Goal: Book appointment/travel/reservation

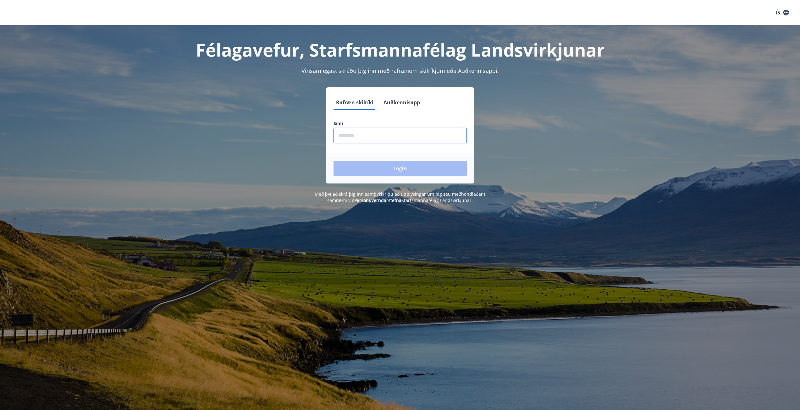
click at [363, 138] on input "phone" at bounding box center [400, 135] width 133 height 15
type input "********"
click at [334, 161] on button "Login" at bounding box center [400, 168] width 133 height 15
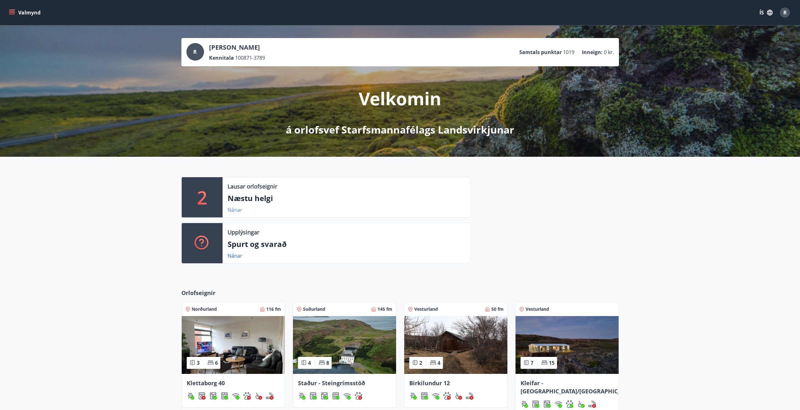
click at [236, 212] on link "Nánar" at bounding box center [235, 210] width 15 height 7
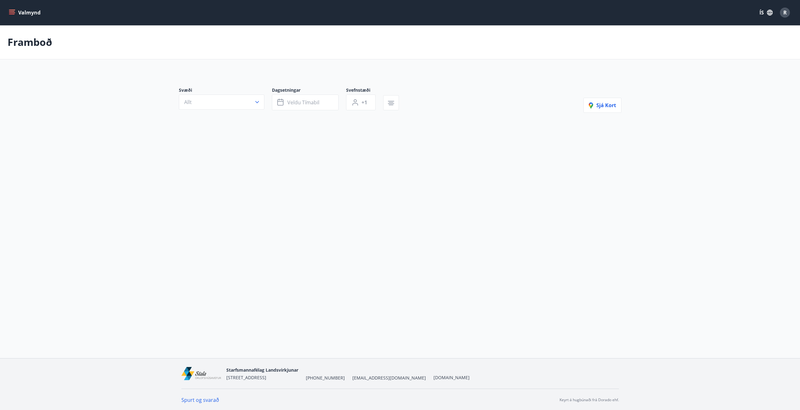
type input "*"
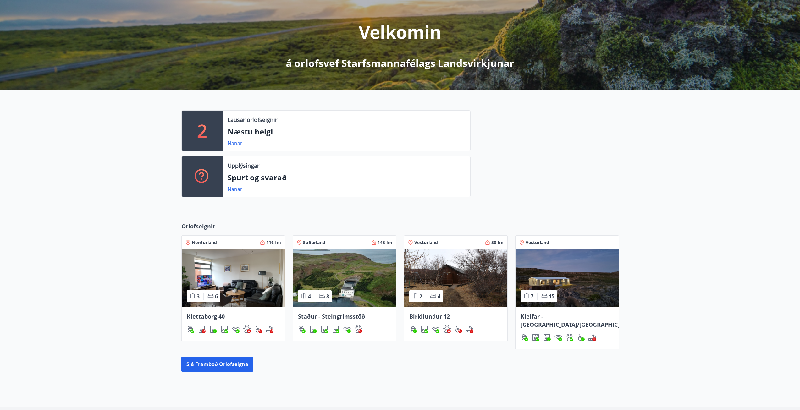
scroll to position [94, 0]
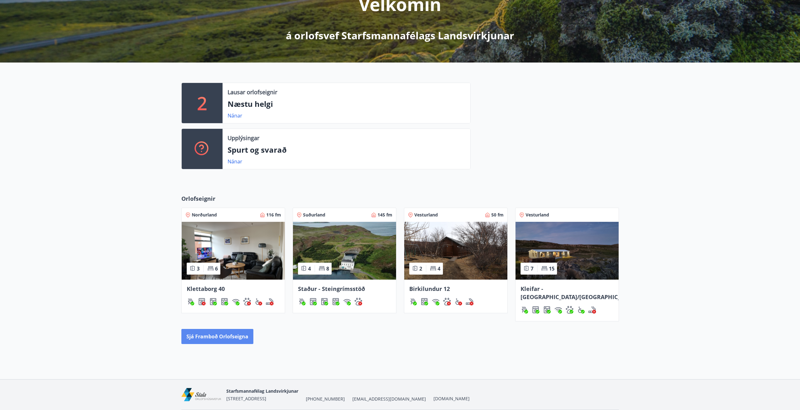
click at [237, 331] on button "Sjá framboð orlofseigna" at bounding box center [217, 336] width 72 height 15
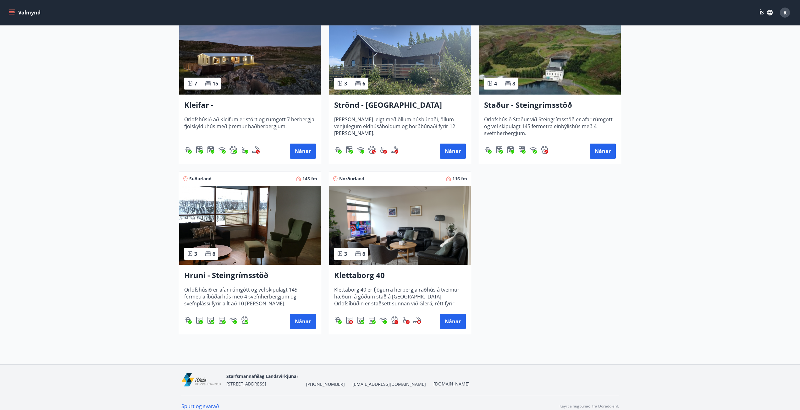
scroll to position [321, 0]
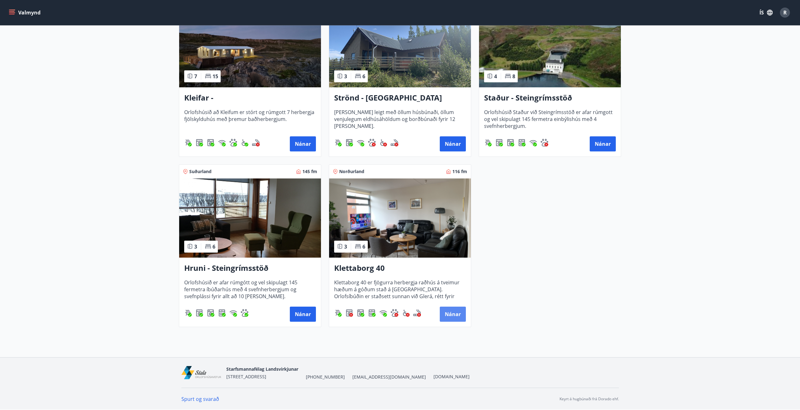
click at [454, 315] on button "Nánar" at bounding box center [453, 314] width 26 height 15
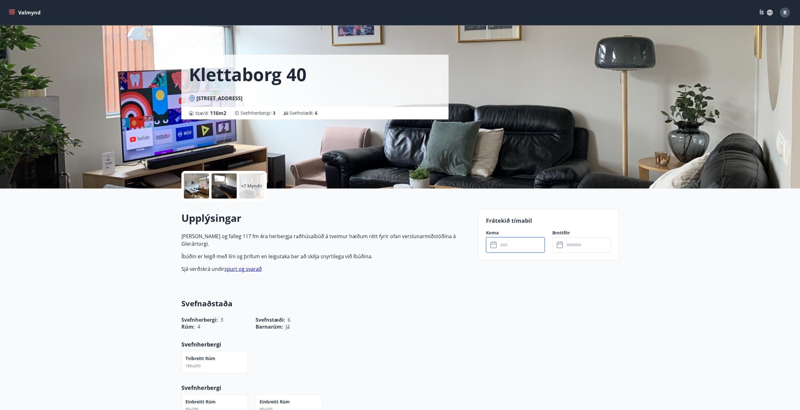
click at [528, 243] on input "text" at bounding box center [521, 244] width 47 height 15
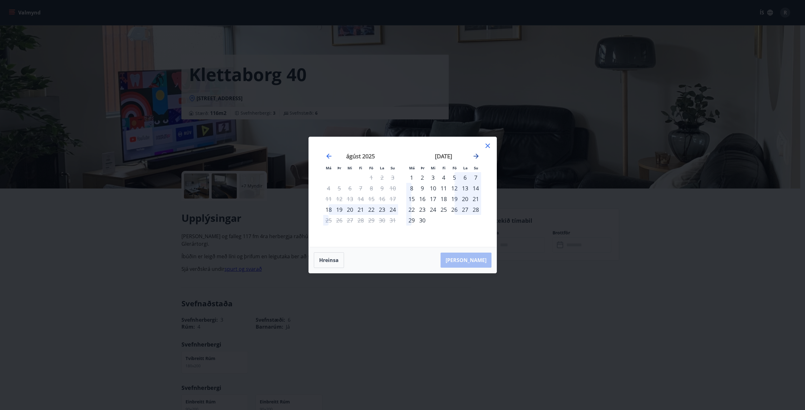
click at [478, 158] on icon "Move forward to switch to the next month." at bounding box center [476, 156] width 8 height 8
click at [487, 149] on icon at bounding box center [488, 146] width 8 height 8
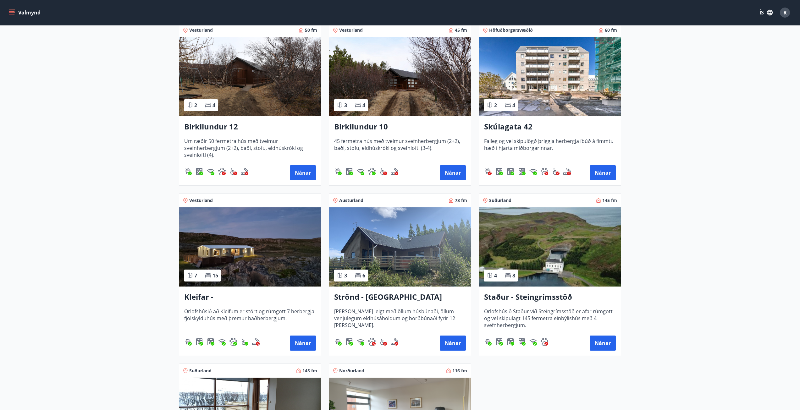
scroll to position [126, 0]
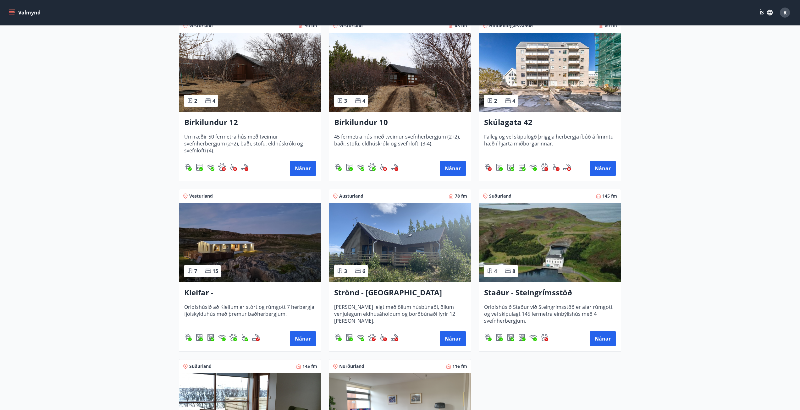
click at [271, 264] on img at bounding box center [250, 242] width 142 height 79
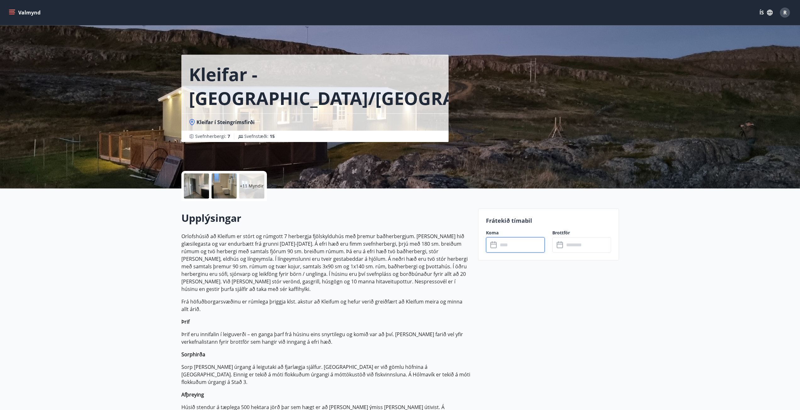
click at [527, 245] on input "text" at bounding box center [521, 244] width 47 height 15
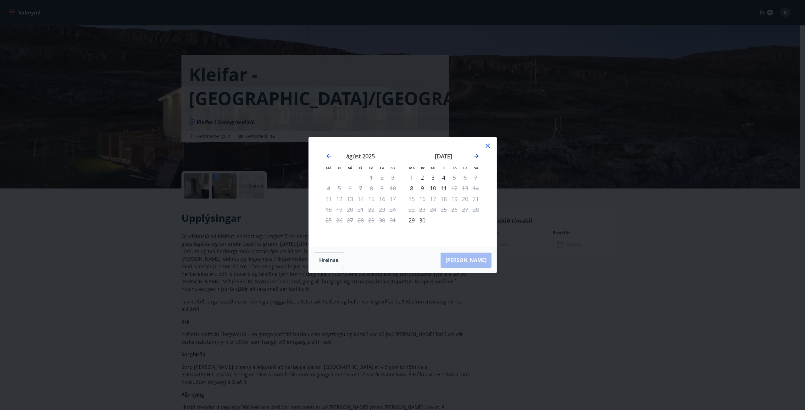
click at [478, 155] on icon "Move forward to switch to the next month." at bounding box center [476, 156] width 8 height 8
click at [476, 156] on icon "Move forward to switch to the next month." at bounding box center [475, 156] width 5 height 5
click at [475, 158] on icon "Move forward to switch to the next month." at bounding box center [476, 156] width 8 height 8
click at [327, 158] on icon "Move backward to switch to the previous month." at bounding box center [329, 156] width 8 height 8
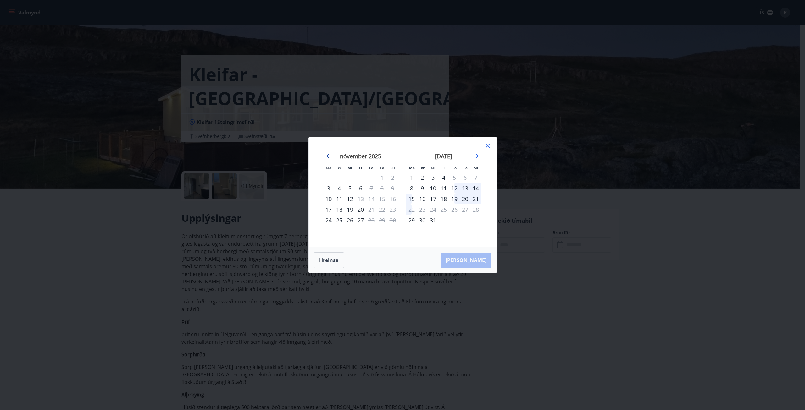
click at [327, 157] on icon "Move backward to switch to the previous month." at bounding box center [329, 156] width 8 height 8
click at [488, 147] on icon at bounding box center [488, 146] width 8 height 8
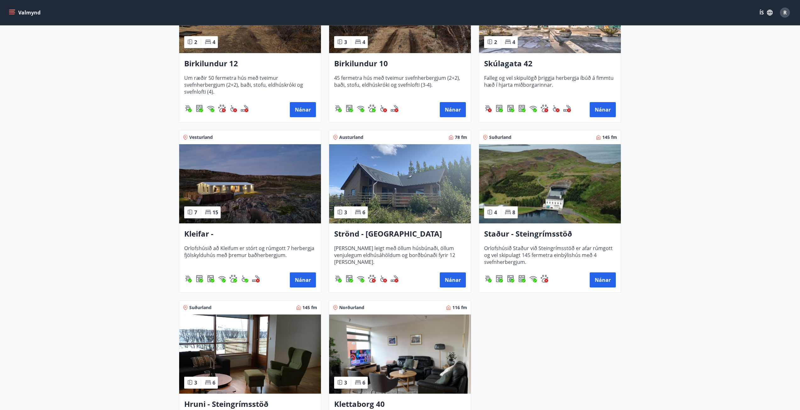
scroll to position [189, 0]
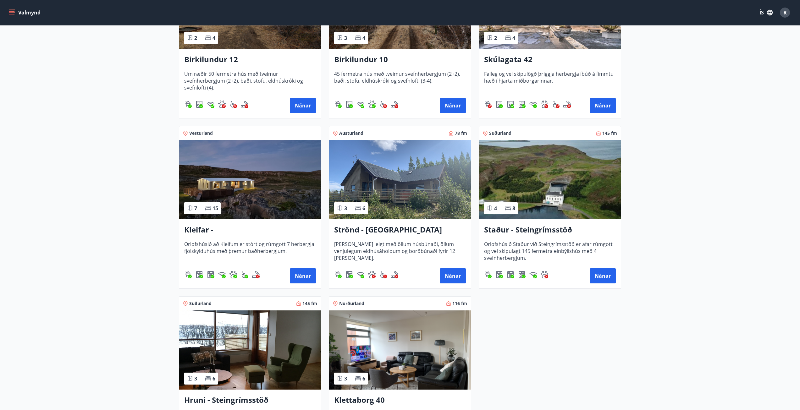
click at [405, 192] on img at bounding box center [400, 179] width 142 height 79
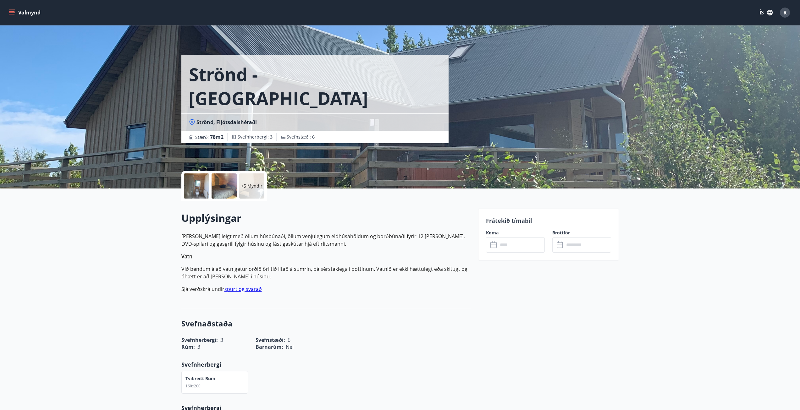
click at [514, 245] on input "text" at bounding box center [521, 244] width 47 height 15
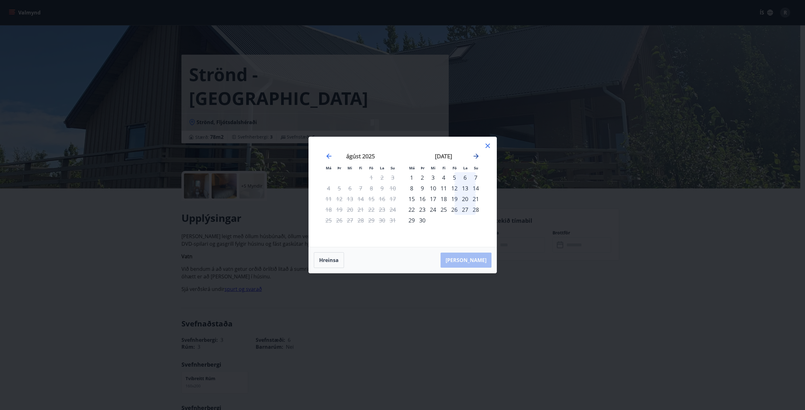
click at [476, 157] on icon "Move forward to switch to the next month." at bounding box center [476, 156] width 8 height 8
click at [330, 158] on icon "Move backward to switch to the previous month." at bounding box center [329, 156] width 8 height 8
click at [474, 157] on icon "Move forward to switch to the next month." at bounding box center [476, 156] width 8 height 8
click at [328, 159] on icon "Move backward to switch to the previous month." at bounding box center [329, 156] width 8 height 8
click at [487, 148] on icon at bounding box center [488, 146] width 8 height 8
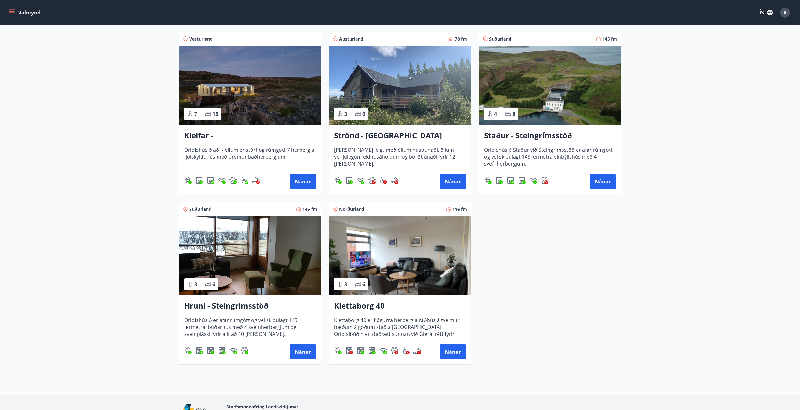
scroll to position [321, 0]
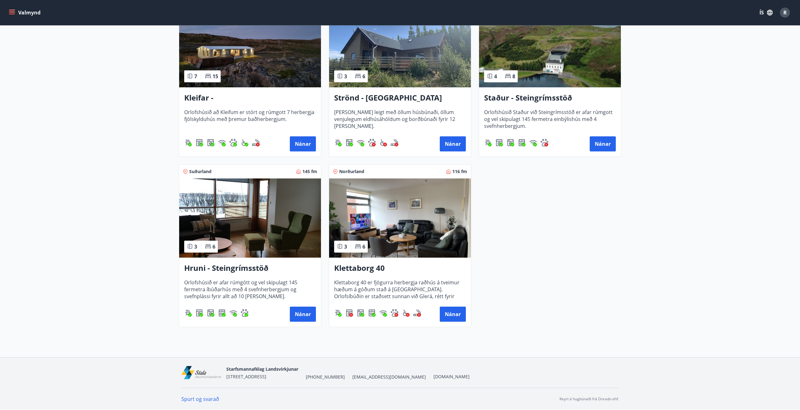
click at [412, 220] on img at bounding box center [400, 218] width 142 height 79
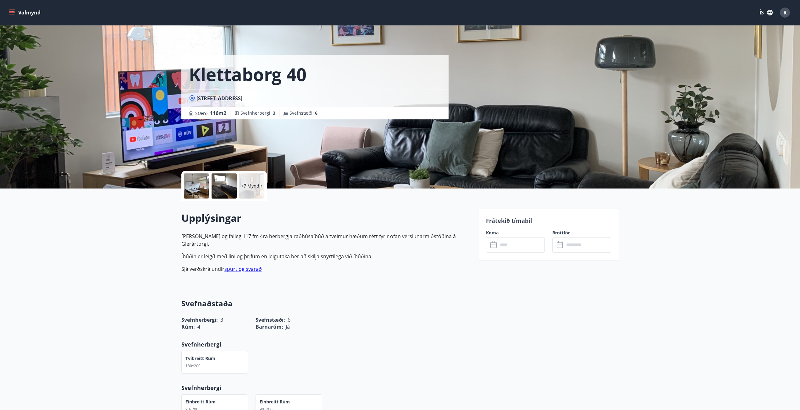
click at [518, 243] on input "text" at bounding box center [521, 244] width 47 height 15
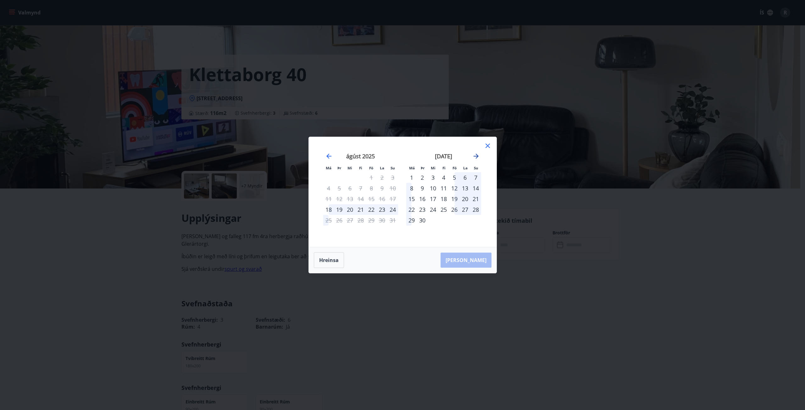
click at [478, 156] on icon "Move forward to switch to the next month." at bounding box center [475, 156] width 5 height 5
click at [328, 157] on icon "Move backward to switch to the previous month." at bounding box center [328, 156] width 5 height 5
click at [485, 146] on icon at bounding box center [488, 146] width 8 height 8
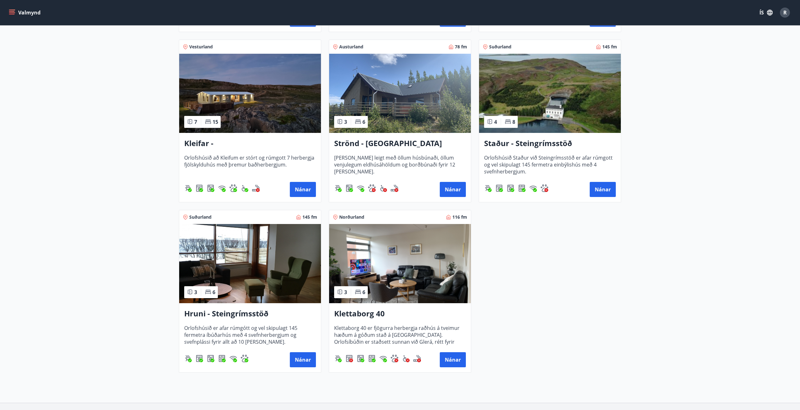
scroll to position [284, 0]
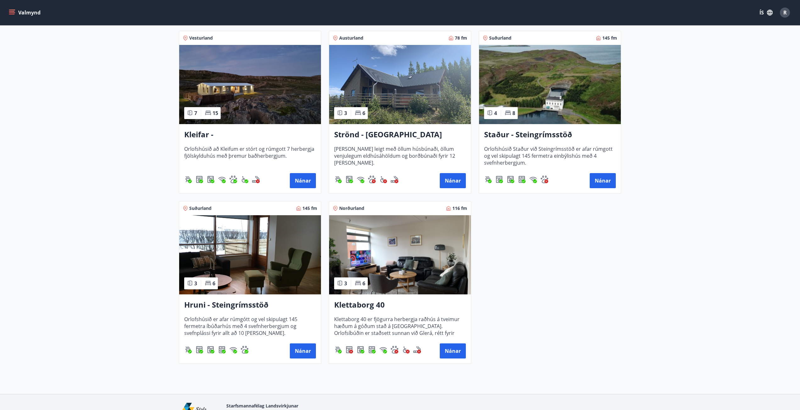
click at [240, 253] on img at bounding box center [250, 254] width 142 height 79
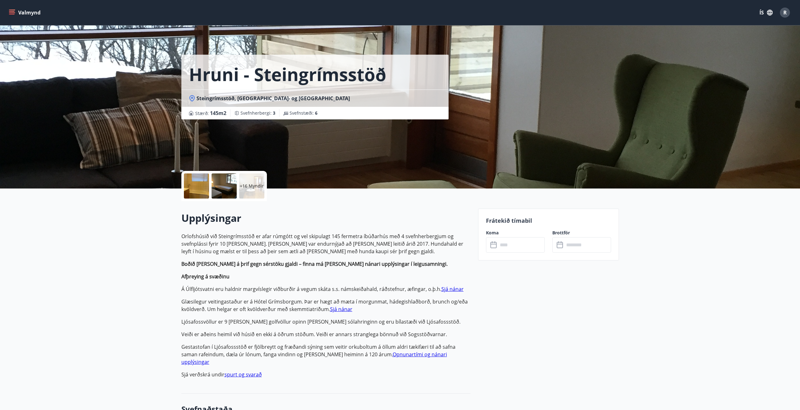
click at [256, 191] on div "+16 Myndir" at bounding box center [251, 186] width 25 height 25
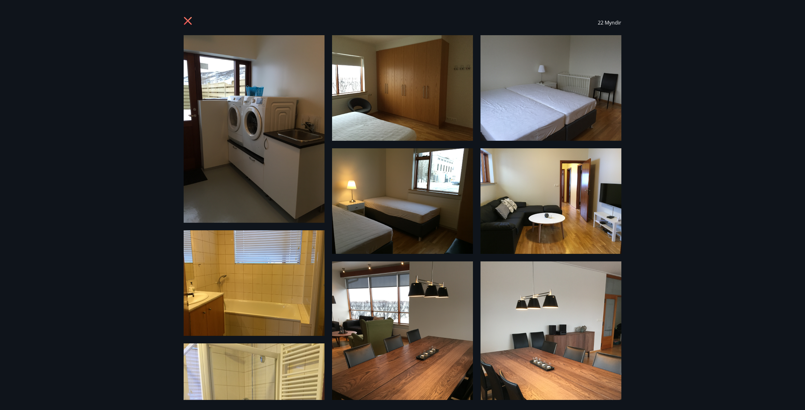
click at [437, 177] on img at bounding box center [402, 201] width 141 height 106
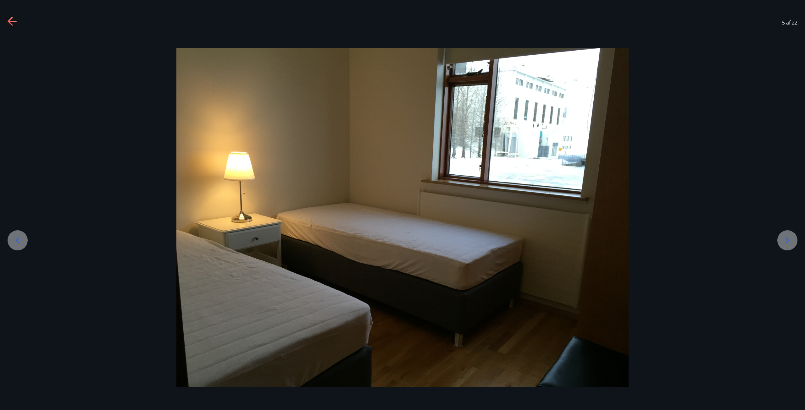
click at [11, 20] on icon at bounding box center [13, 22] width 10 height 10
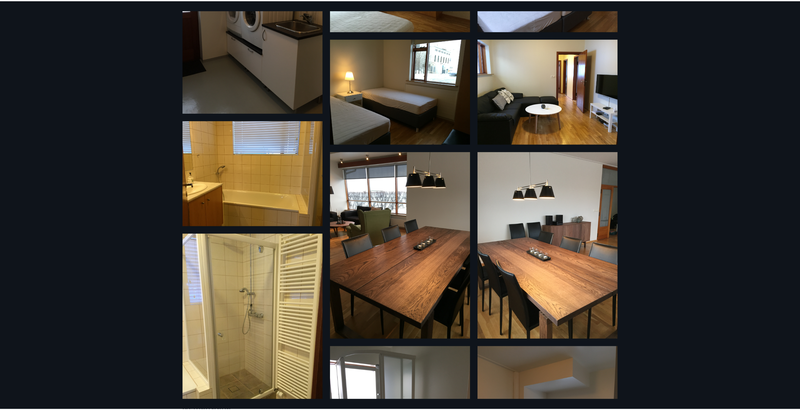
scroll to position [33, 0]
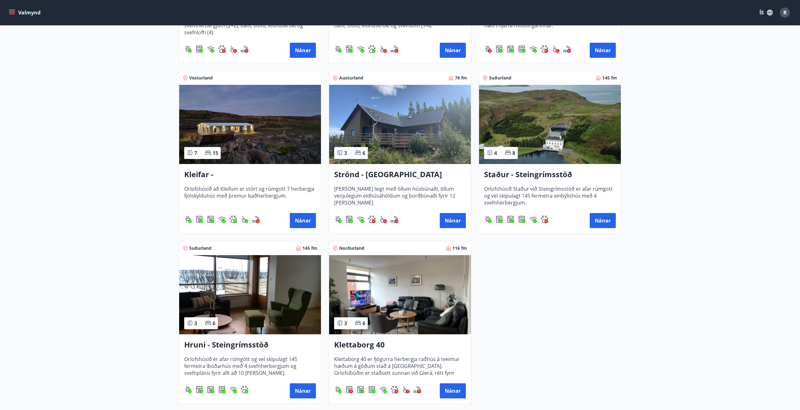
scroll to position [321, 0]
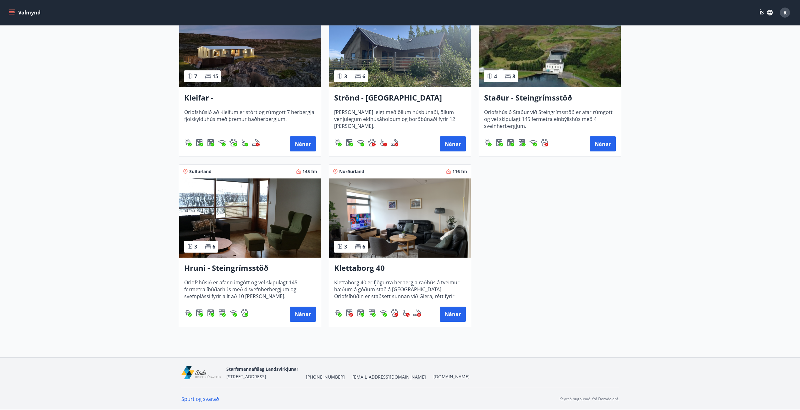
click at [277, 227] on img at bounding box center [250, 218] width 142 height 79
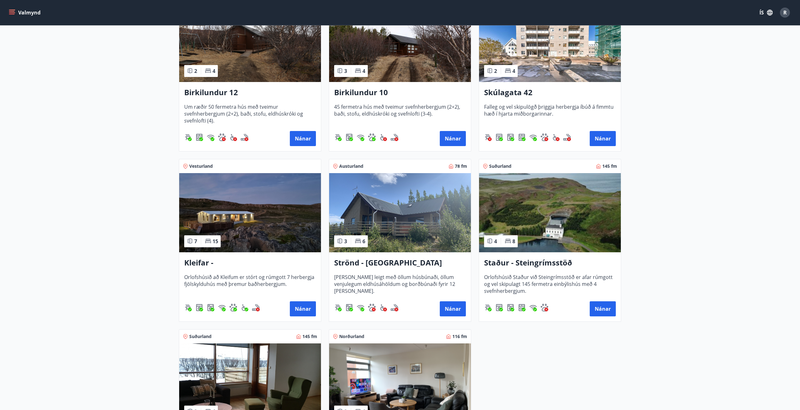
scroll to position [220, 0]
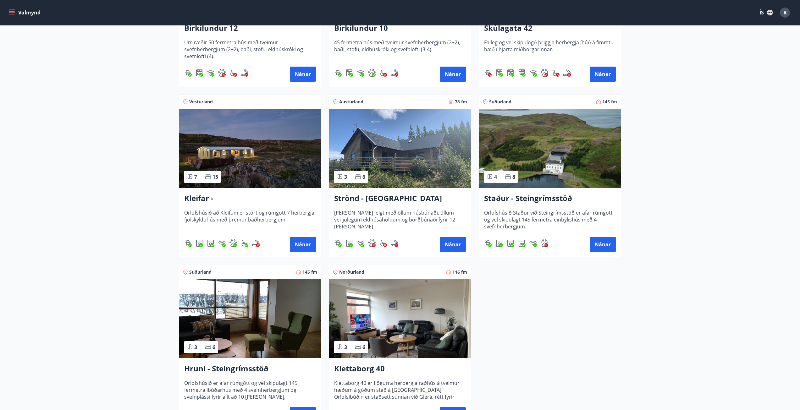
click at [235, 149] on img at bounding box center [250, 148] width 142 height 79
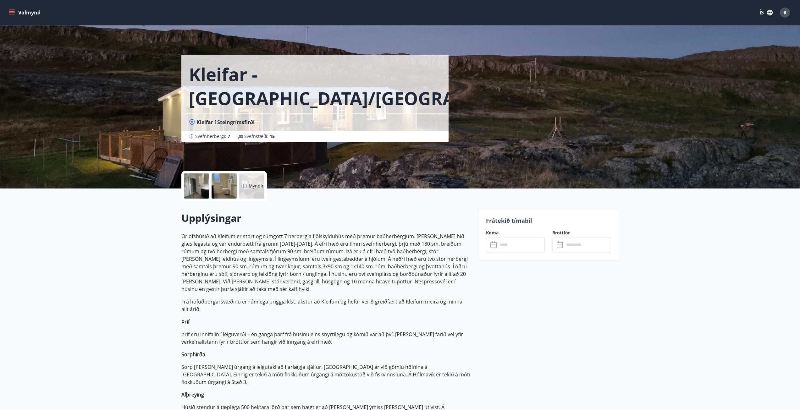
click at [519, 250] on input "text" at bounding box center [521, 244] width 47 height 15
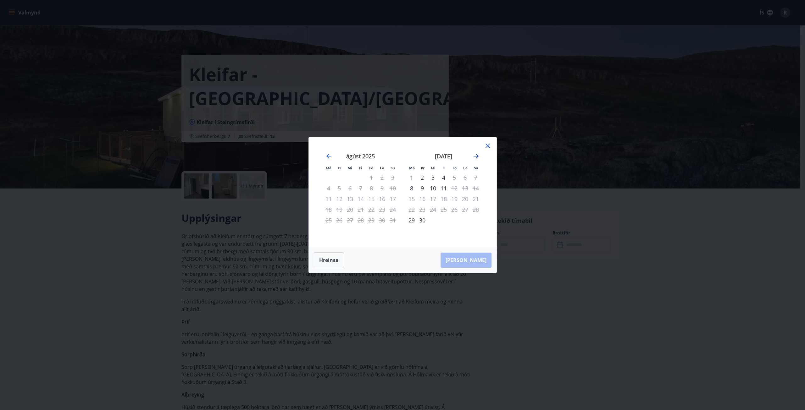
click at [477, 156] on icon "Move forward to switch to the next month." at bounding box center [475, 156] width 5 height 5
click at [476, 158] on icon "Move forward to switch to the next month." at bounding box center [476, 156] width 8 height 8
click at [487, 148] on icon at bounding box center [488, 146] width 8 height 8
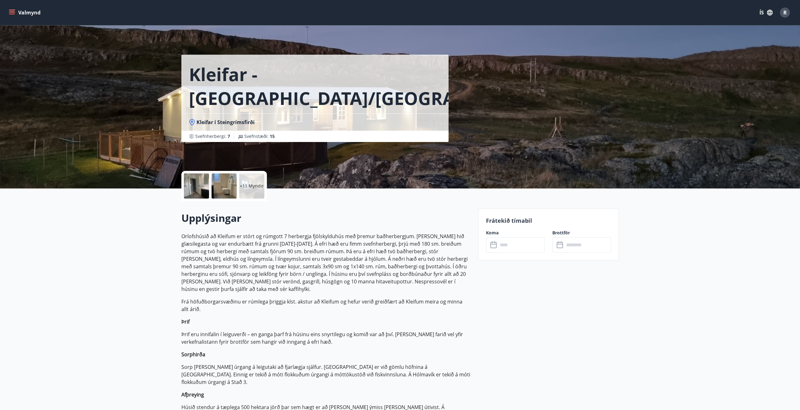
click at [248, 187] on p "+11 Myndir" at bounding box center [252, 186] width 24 height 6
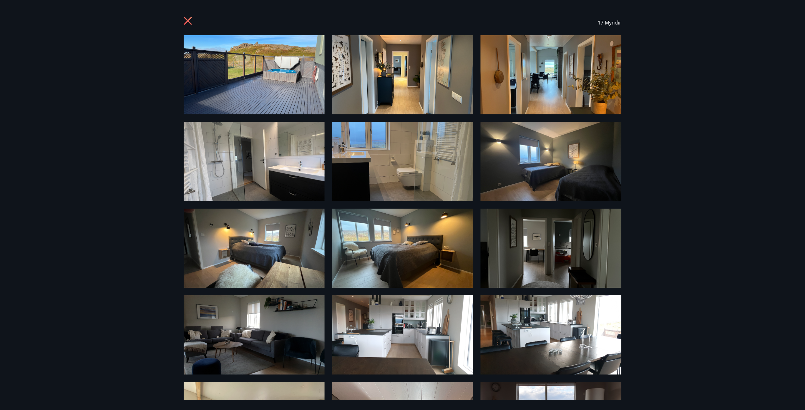
click at [187, 24] on icon at bounding box center [189, 22] width 10 height 10
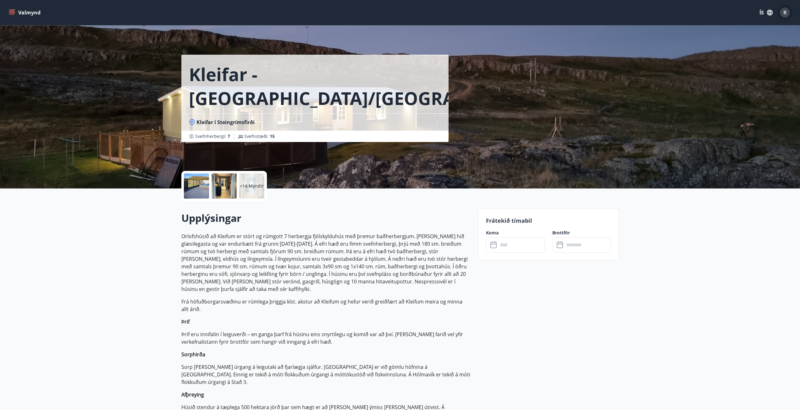
click at [787, 14] on span "R" at bounding box center [784, 12] width 3 height 7
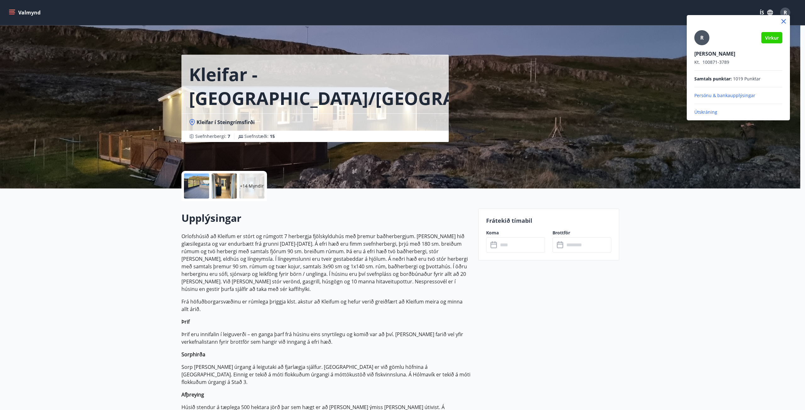
click at [708, 114] on p "Útskráning" at bounding box center [738, 112] width 88 height 6
